Goal: Information Seeking & Learning: Learn about a topic

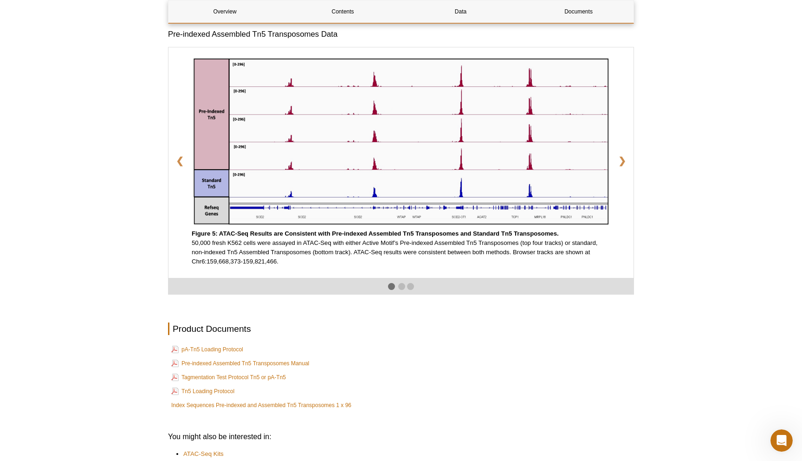
scroll to position [1563, 0]
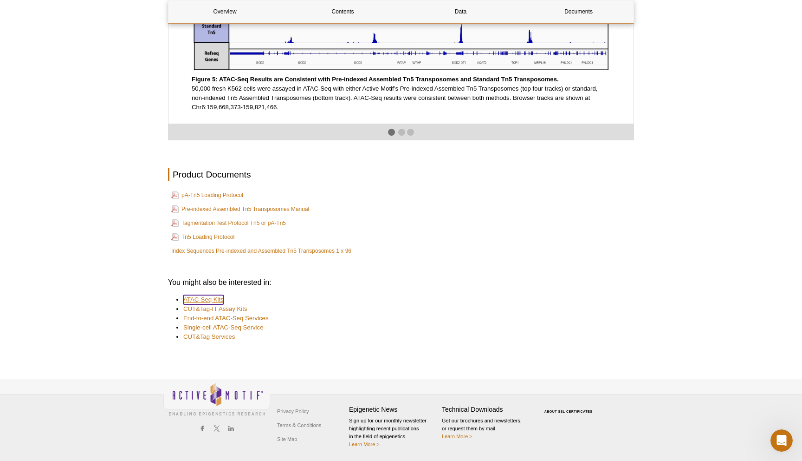
click at [217, 298] on link "ATAC-Seq Kits" at bounding box center [203, 299] width 40 height 9
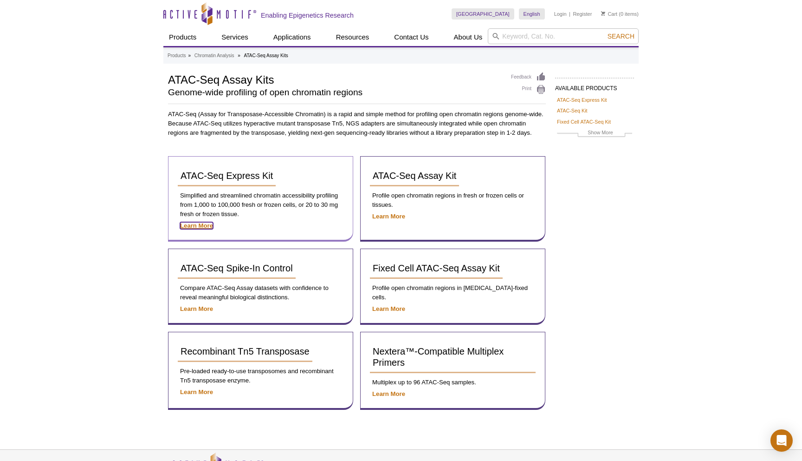
click at [189, 228] on strong "Learn More" at bounding box center [196, 225] width 33 height 7
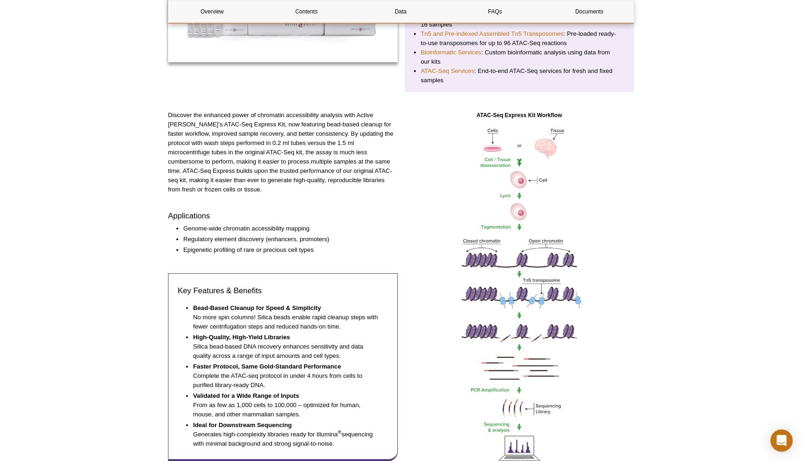
scroll to position [272, 0]
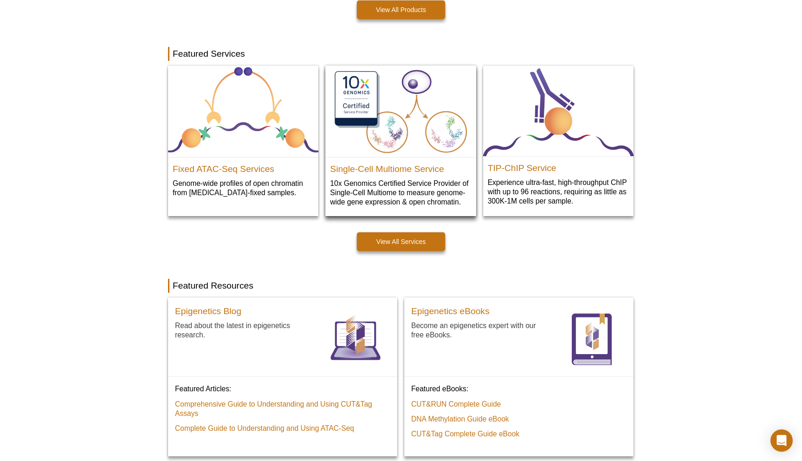
scroll to position [446, 0]
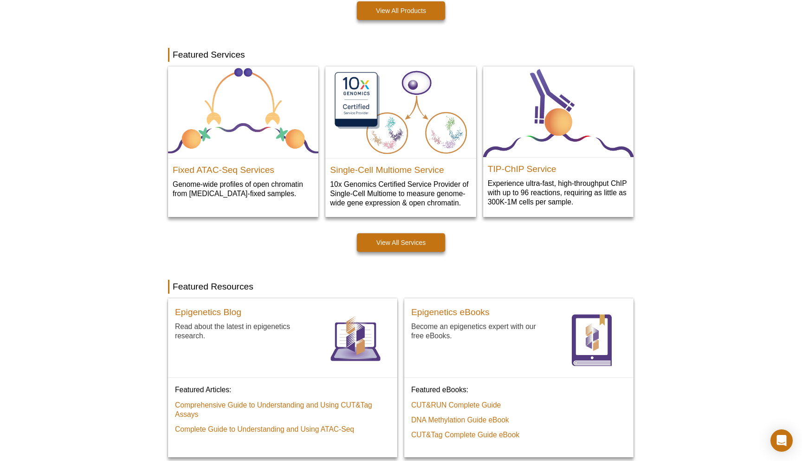
click at [645, 199] on div "Active Motif Logo Enabling Epigenetics Research 0 Search Skip to content Active…" at bounding box center [401, 309] width 802 height 1511
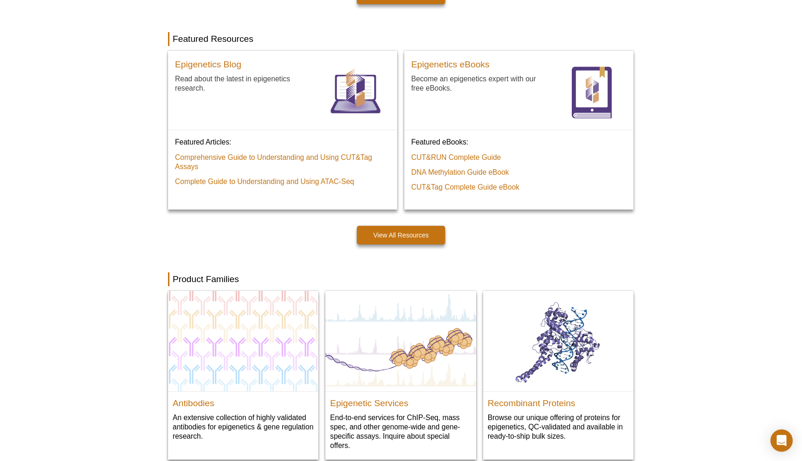
scroll to position [0, 0]
